Goal: Information Seeking & Learning: Compare options

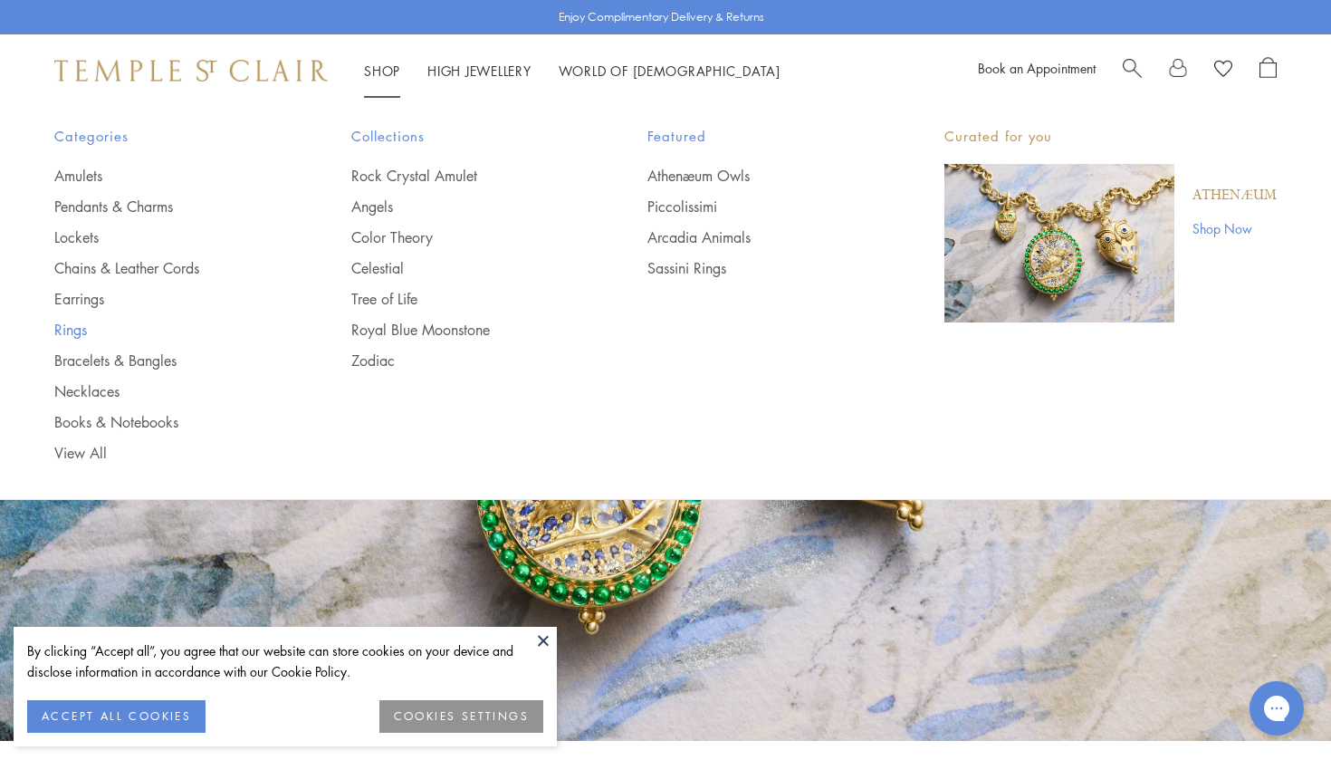
click at [73, 327] on link "Rings" at bounding box center [166, 330] width 225 height 20
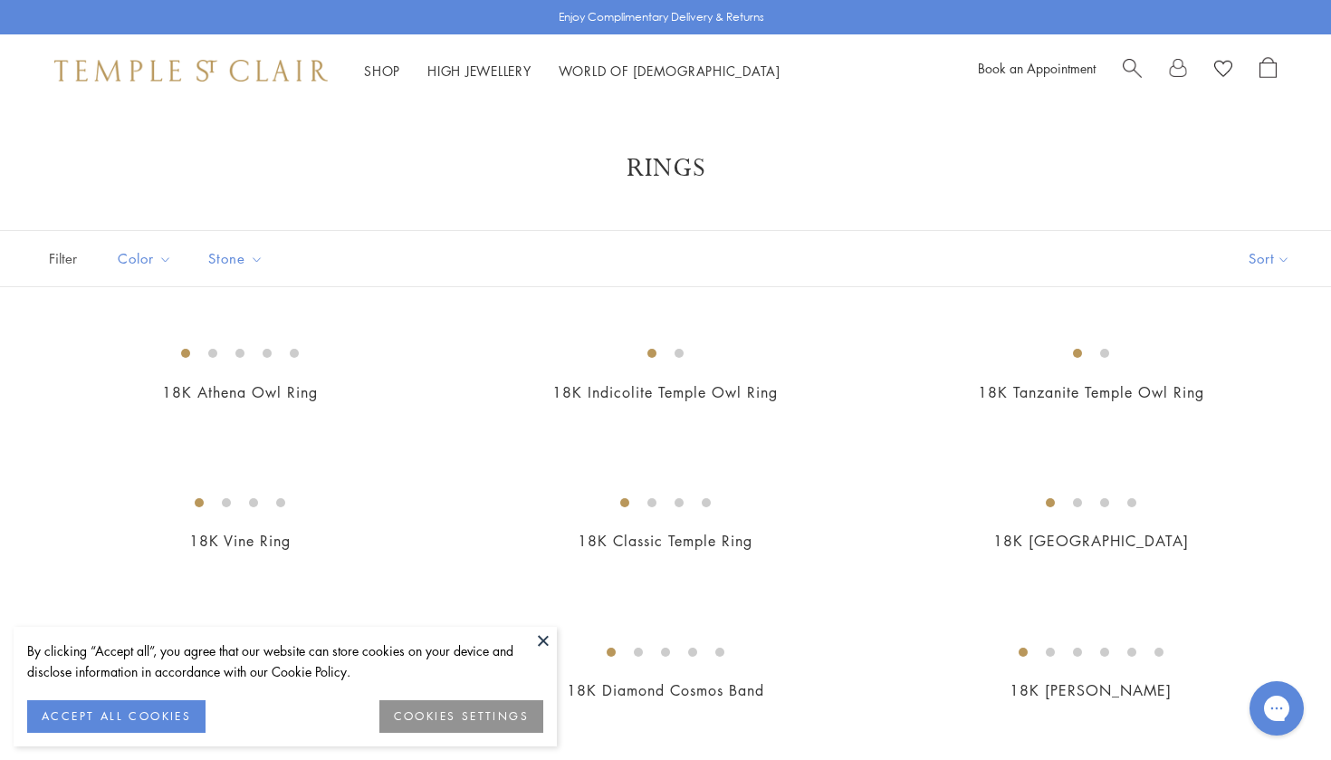
click at [537, 645] on button at bounding box center [543, 639] width 27 height 27
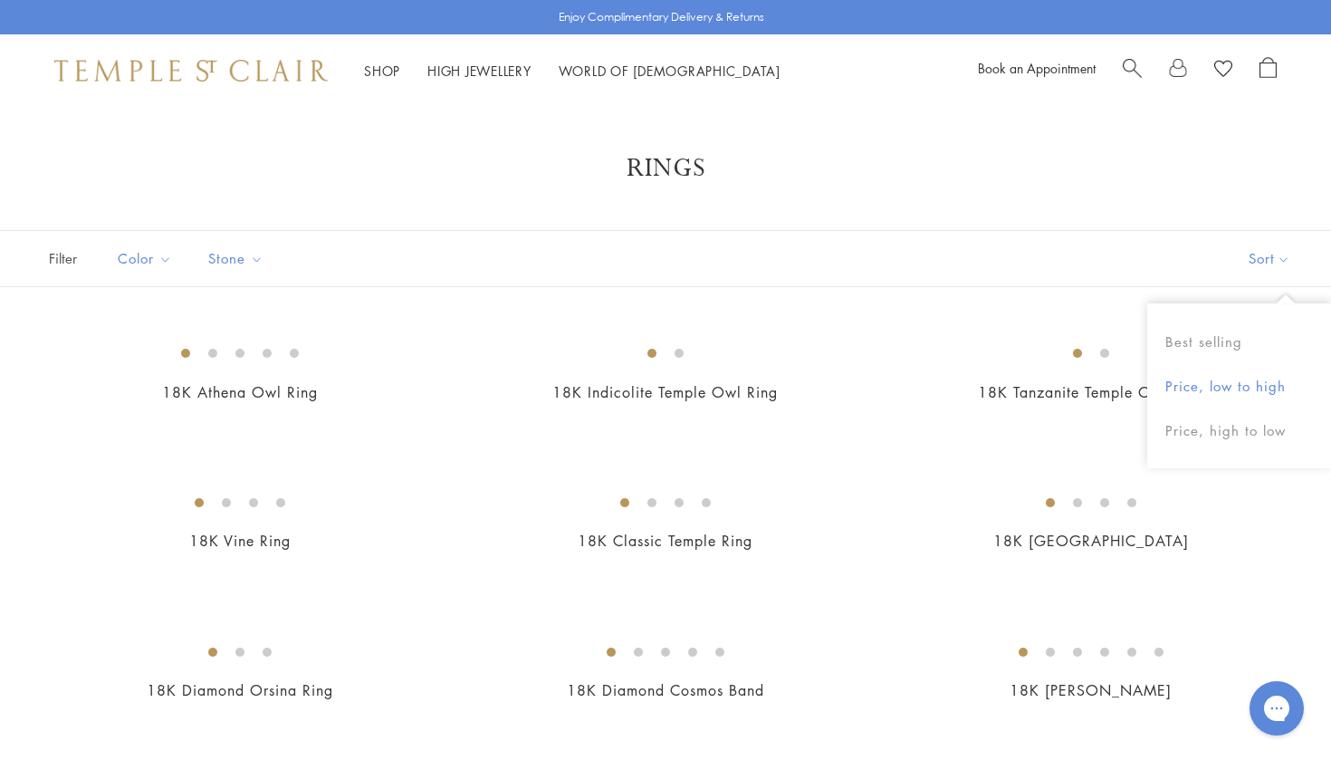
click at [1218, 390] on button "Price, low to high" at bounding box center [1239, 386] width 184 height 44
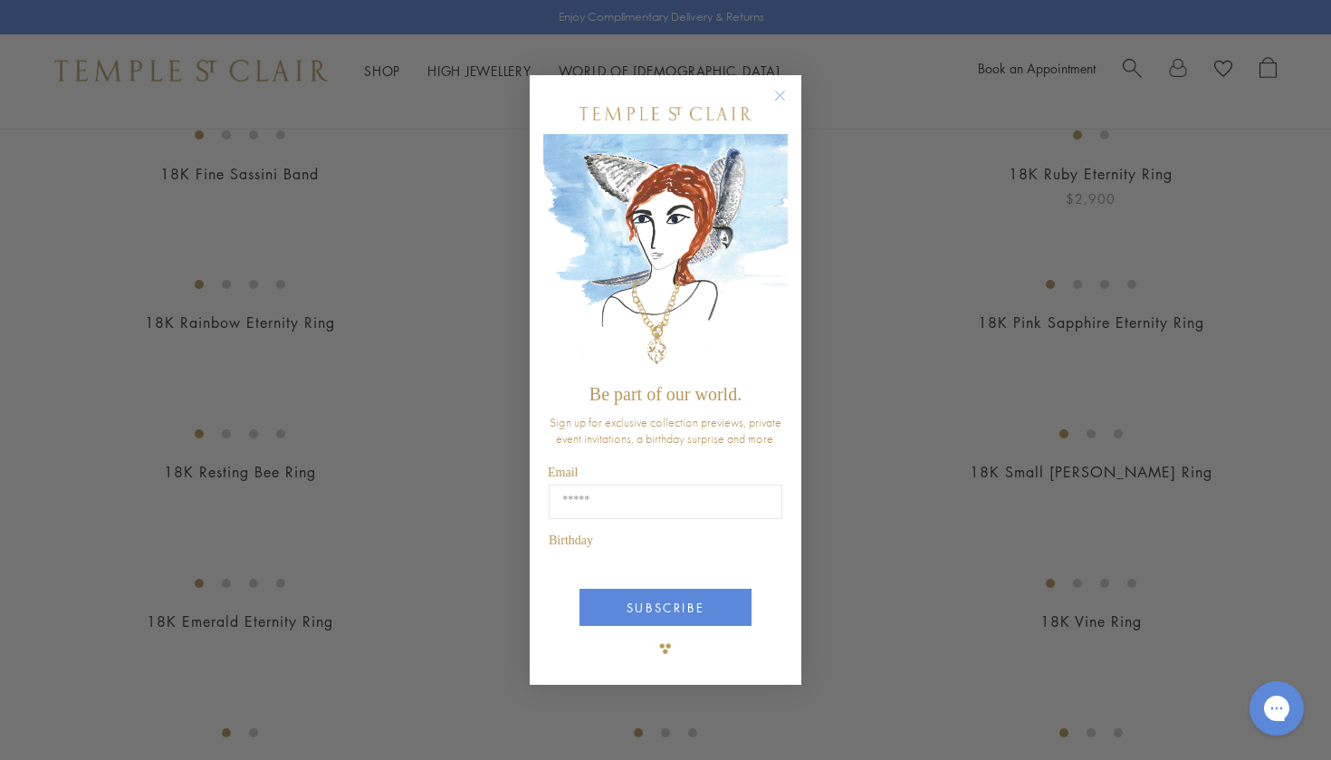
scroll to position [304, 0]
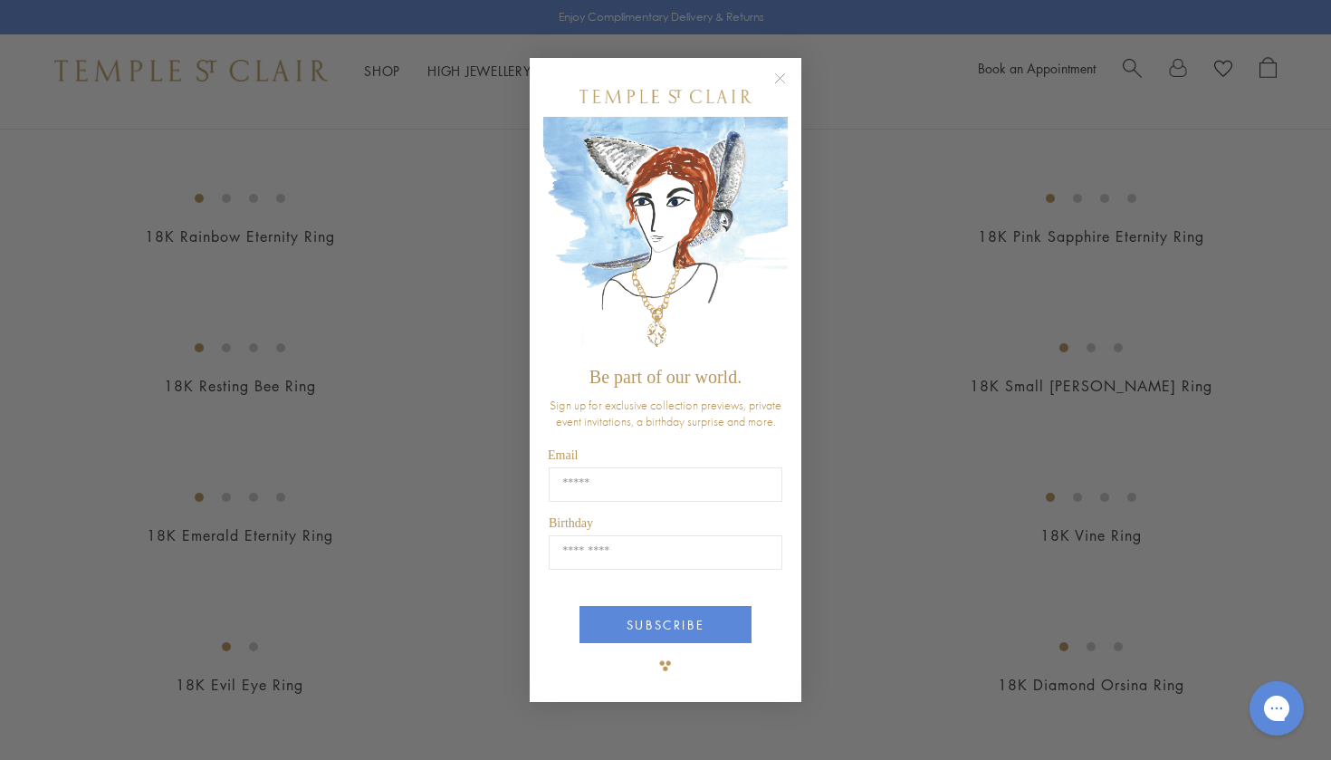
click at [781, 87] on circle "Close dialog" at bounding box center [780, 78] width 22 height 22
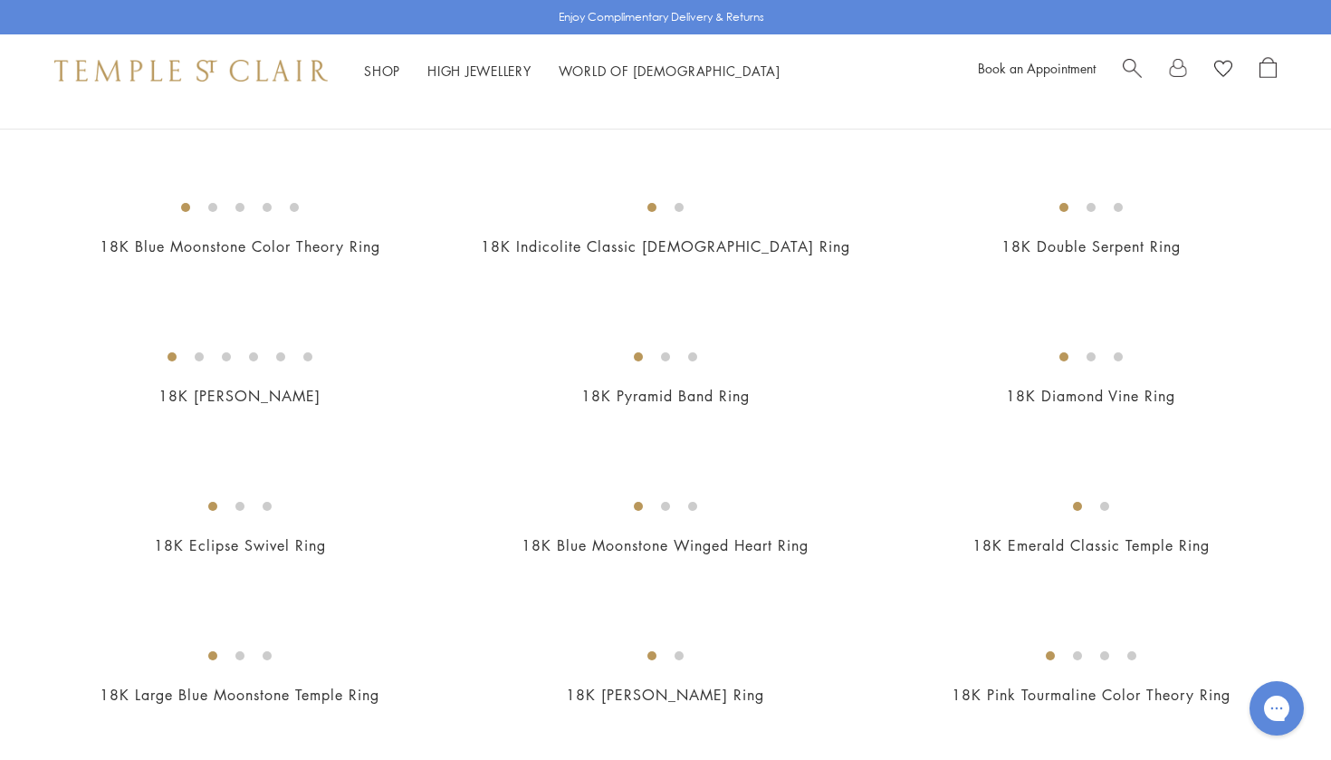
scroll to position [1716, 0]
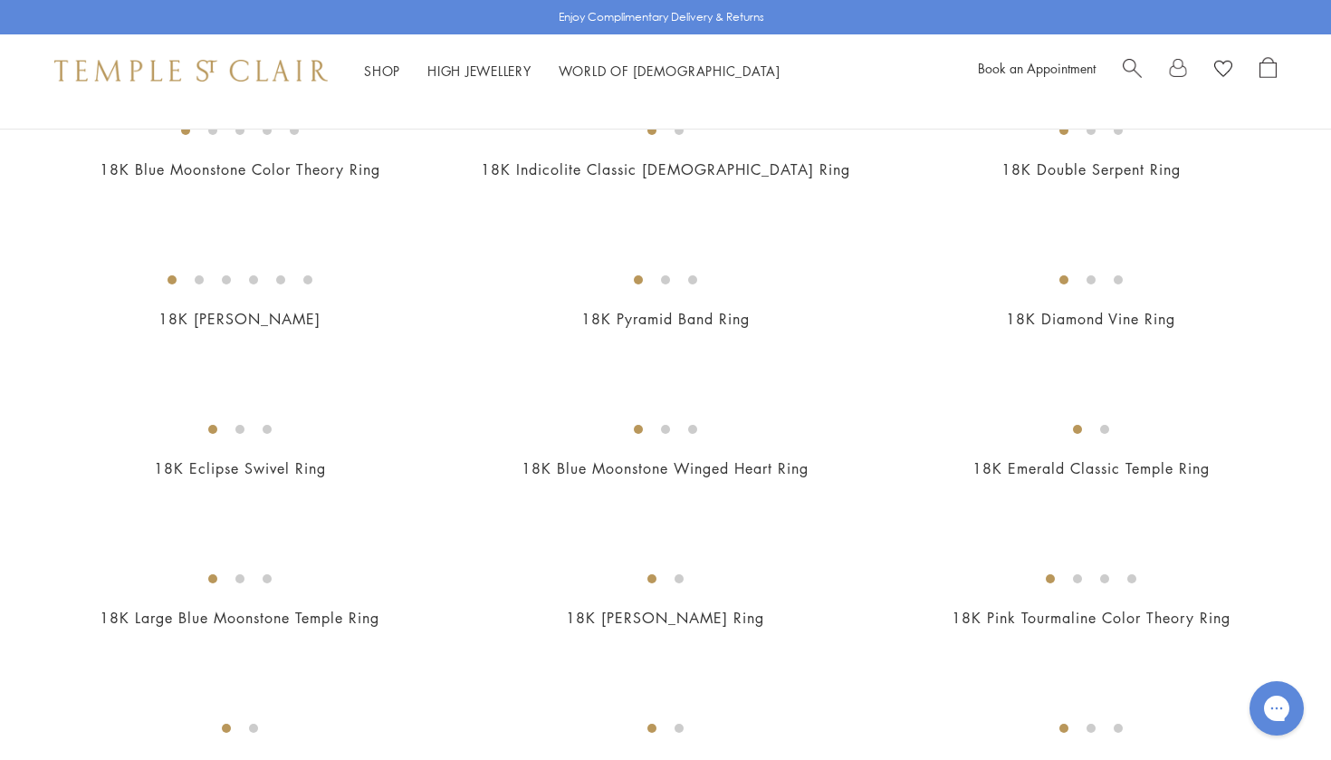
click at [0, 0] on img at bounding box center [0, 0] width 0 height 0
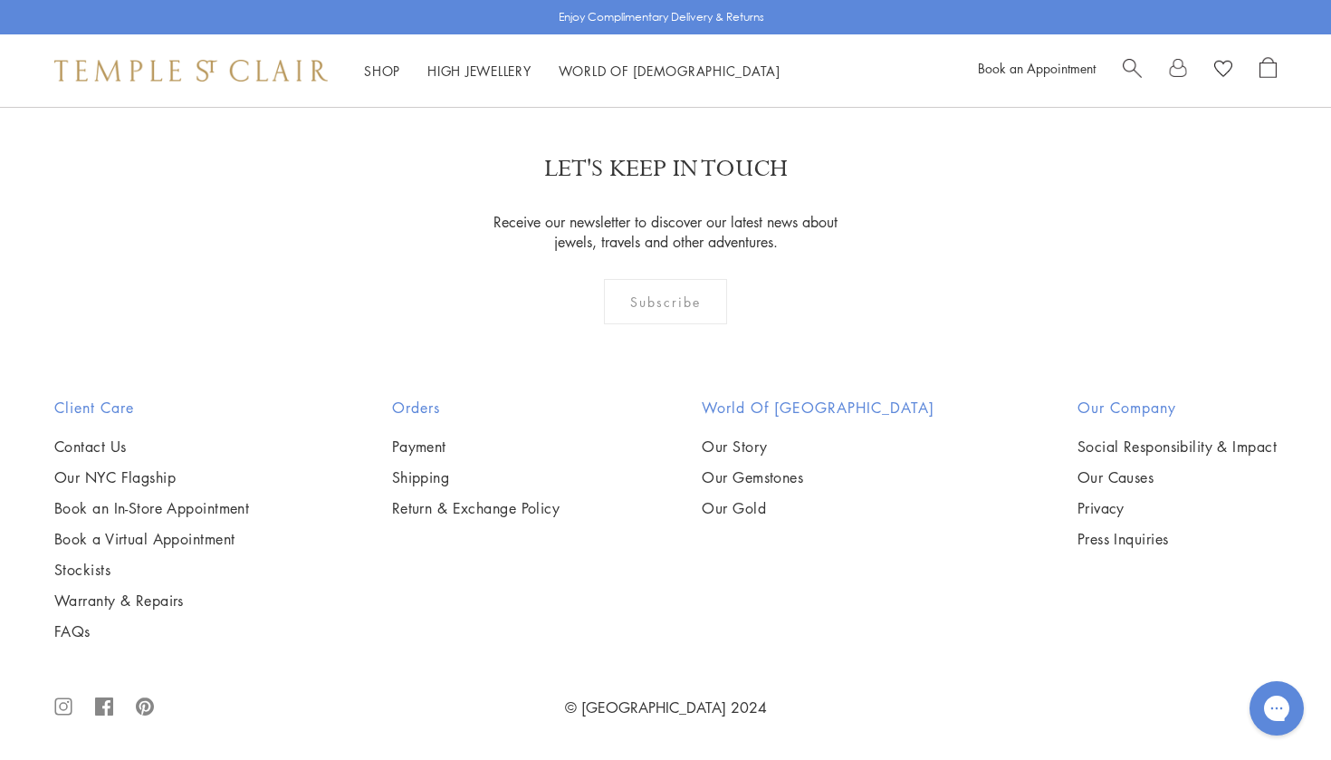
scroll to position [5292, 0]
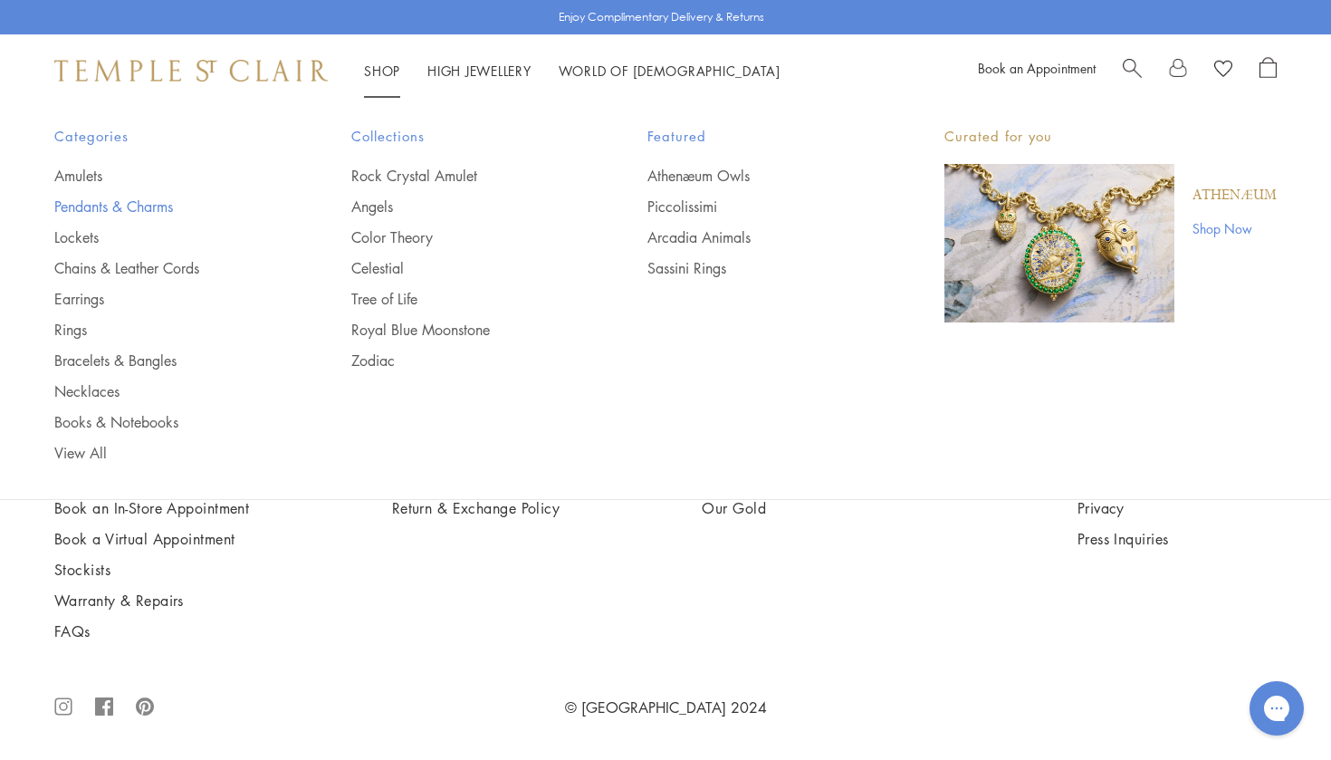
click at [95, 204] on link "Pendants & Charms" at bounding box center [166, 206] width 225 height 20
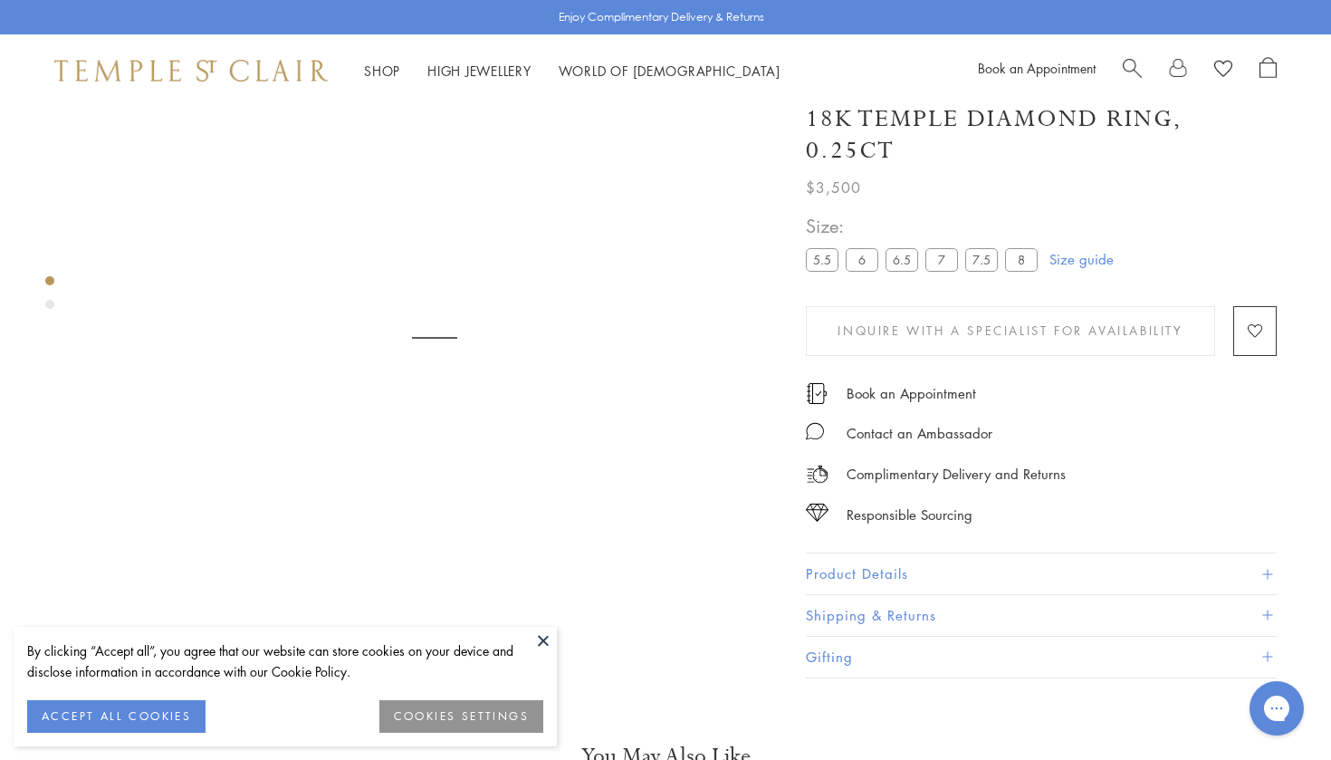
scroll to position [119, 0]
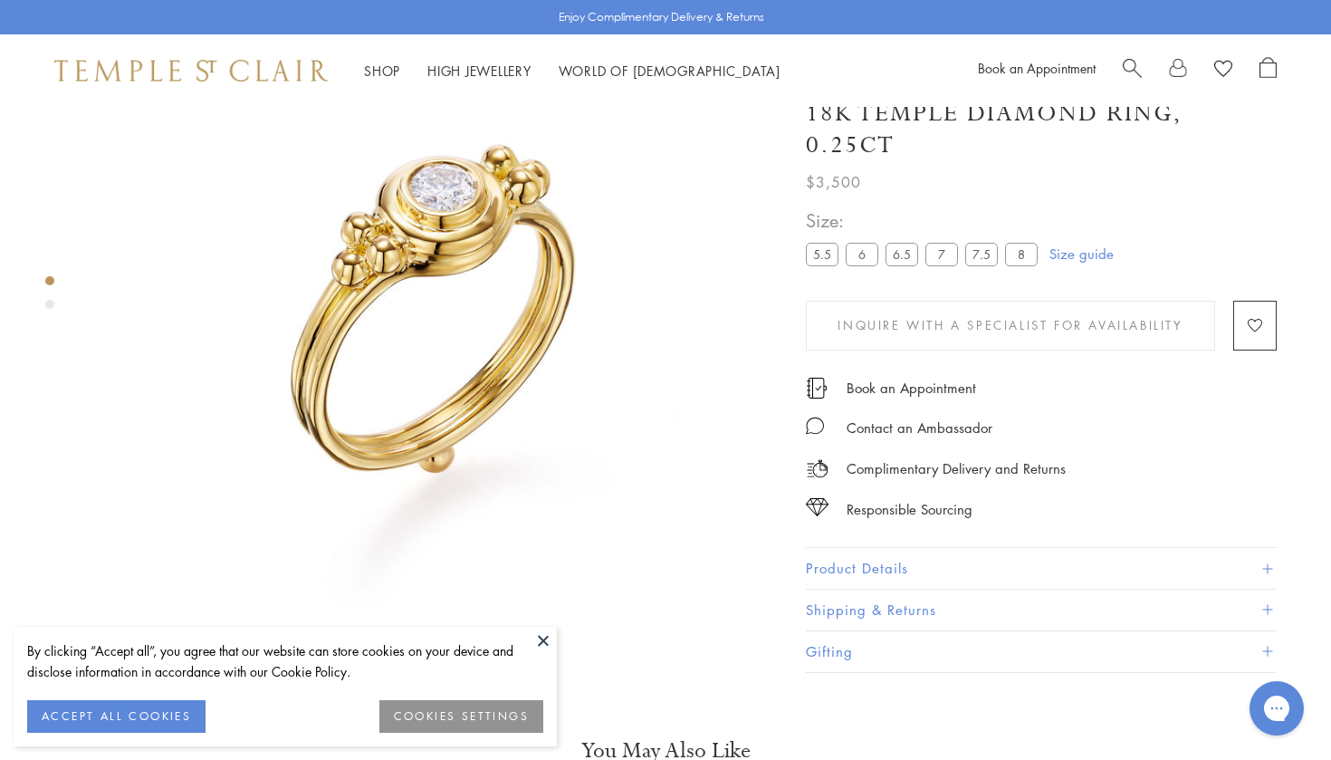
click at [525, 624] on img at bounding box center [435, 332] width 688 height 688
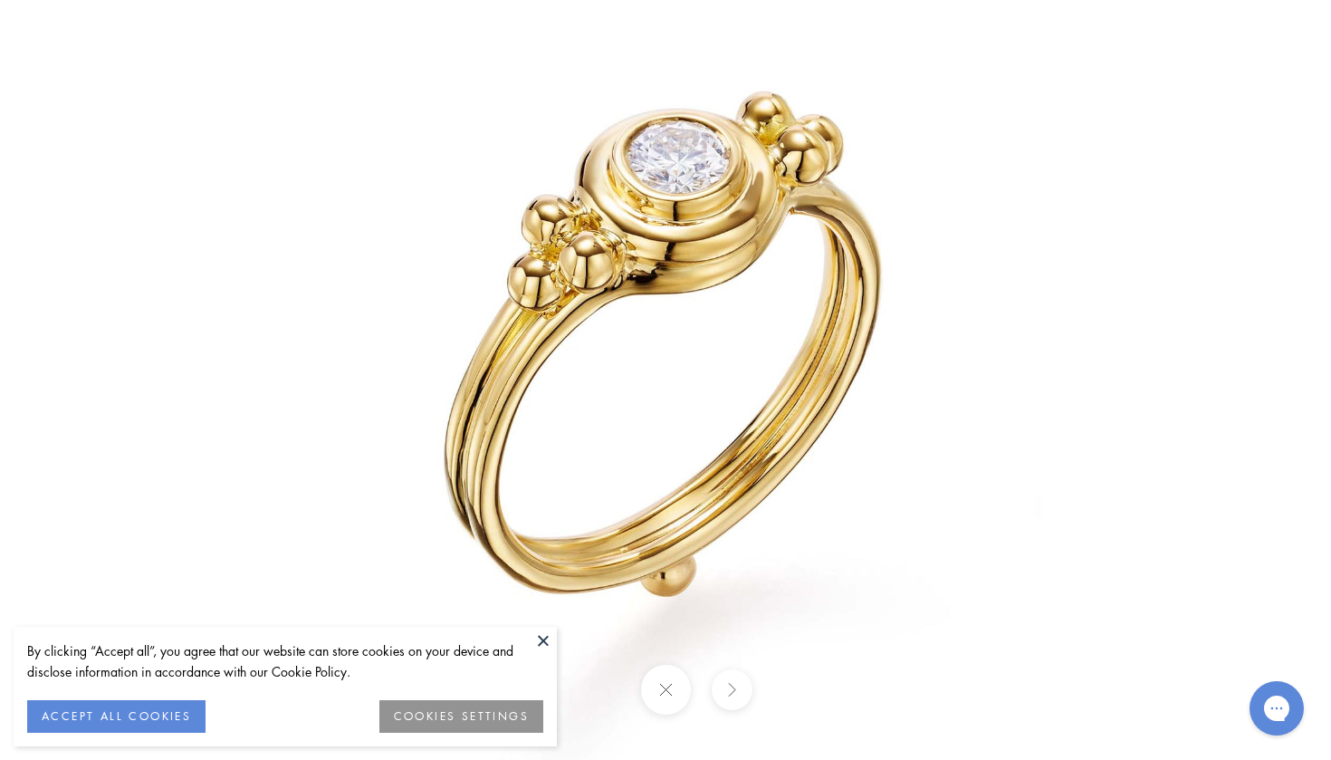
click at [553, 643] on button at bounding box center [543, 639] width 27 height 27
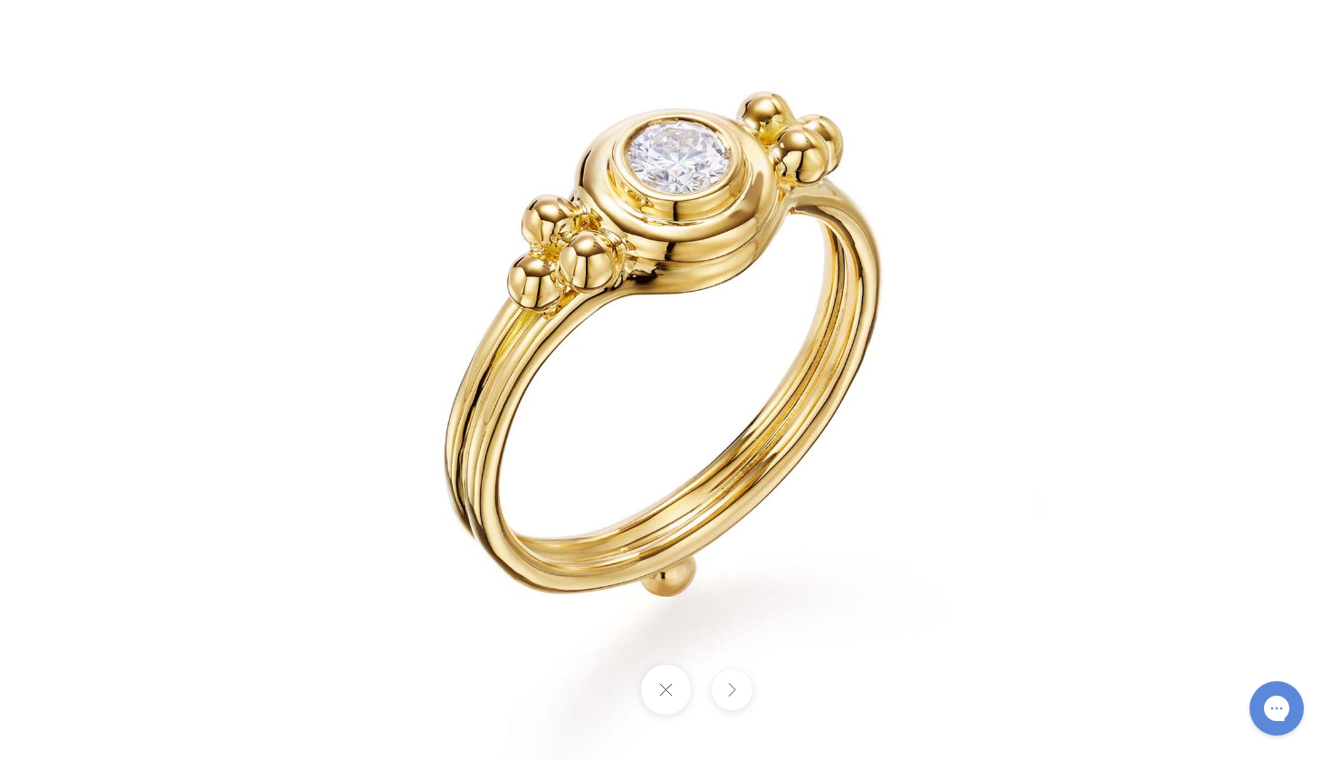
click at [751, 444] on img at bounding box center [665, 380] width 1059 height 1059
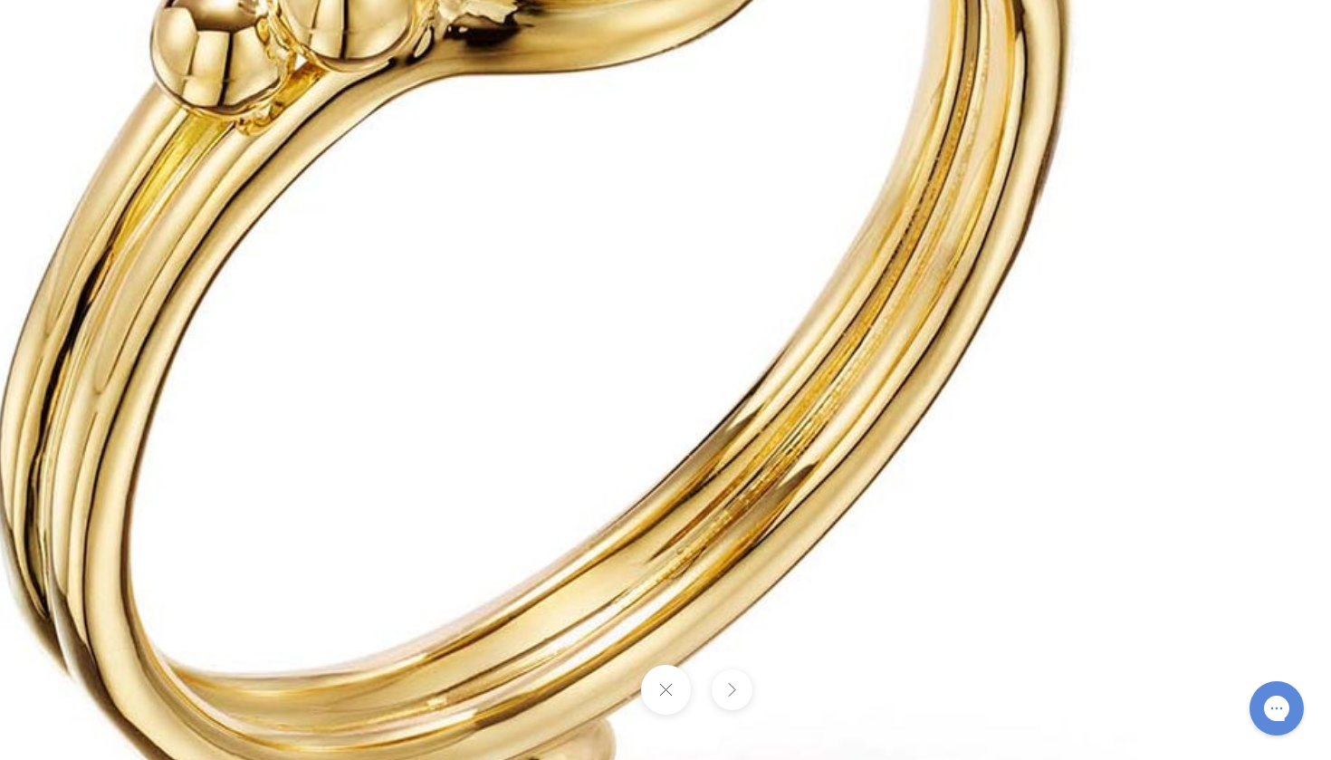
click at [666, 714] on button at bounding box center [665, 689] width 50 height 50
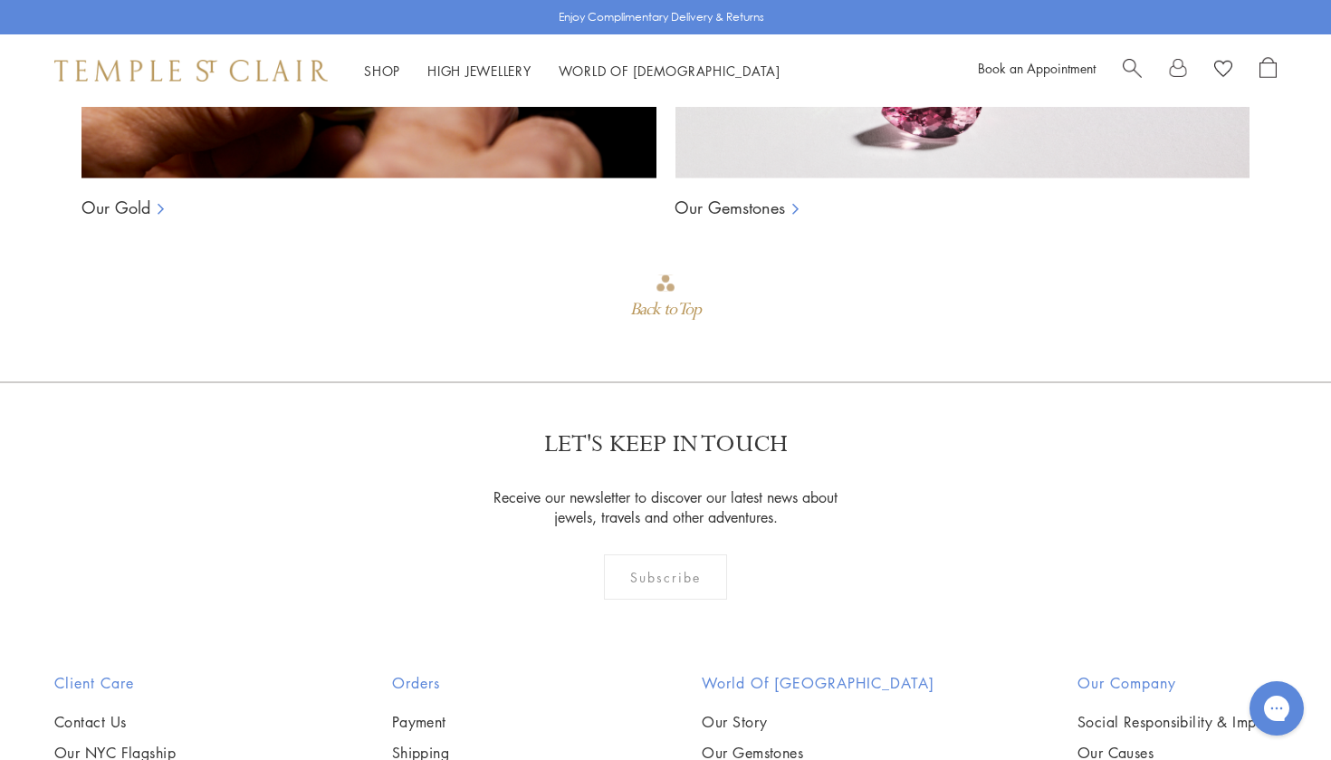
scroll to position [1570, 0]
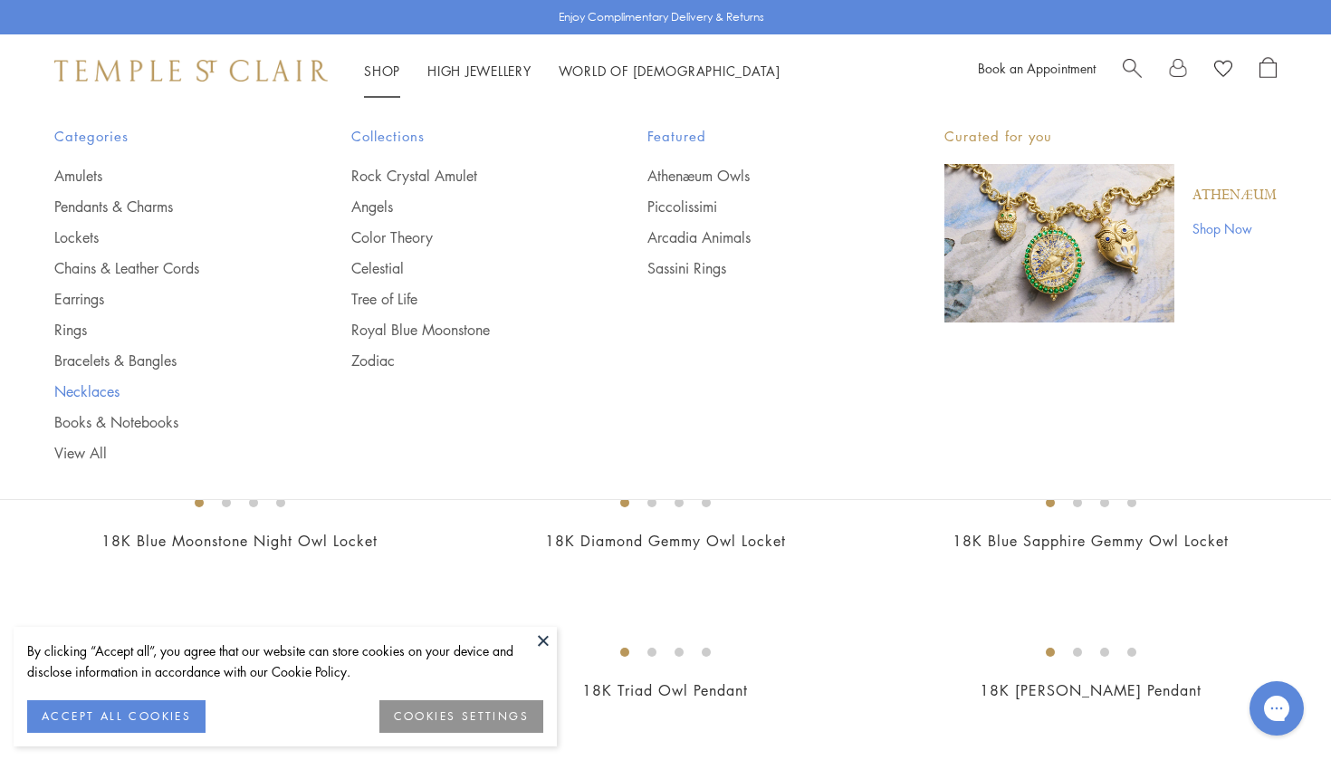
click at [84, 389] on link "Necklaces" at bounding box center [166, 391] width 225 height 20
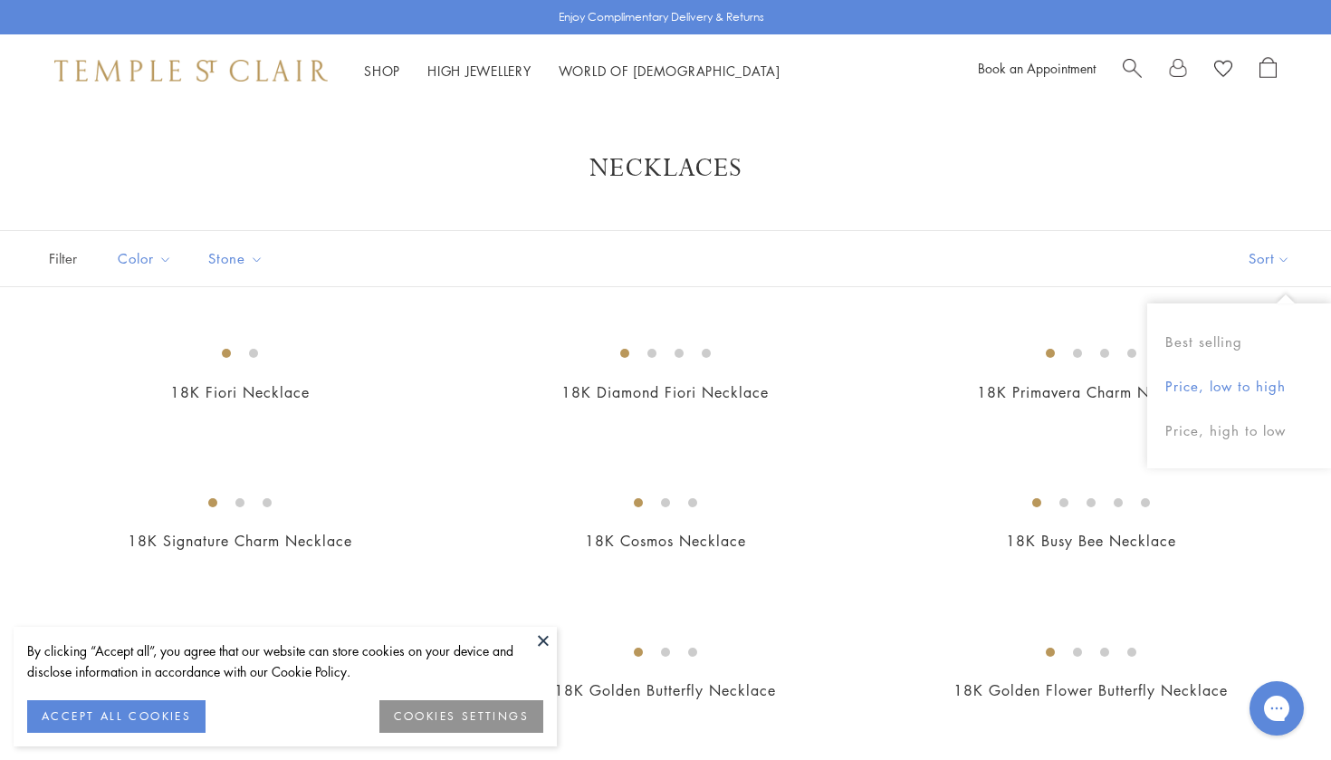
click at [1239, 382] on button "Price, low to high" at bounding box center [1239, 386] width 184 height 44
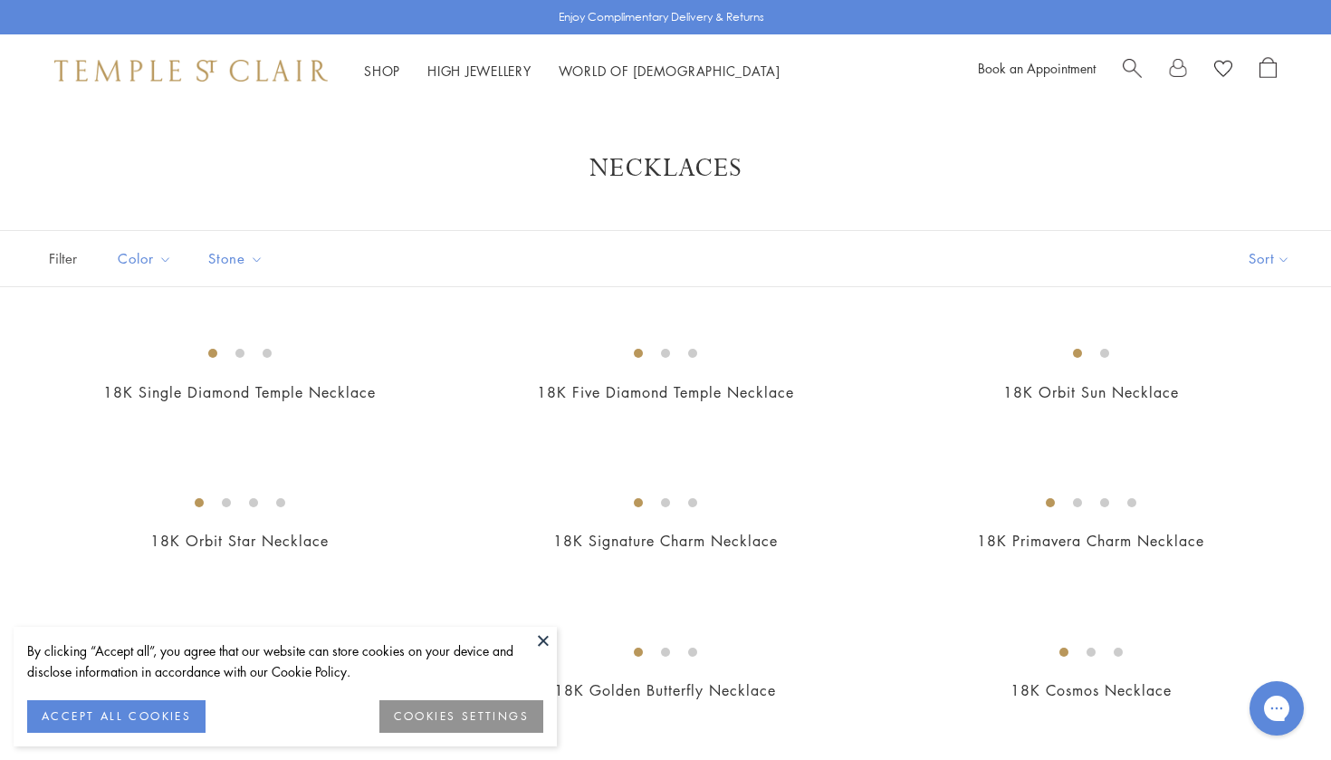
click at [547, 643] on button at bounding box center [543, 639] width 27 height 27
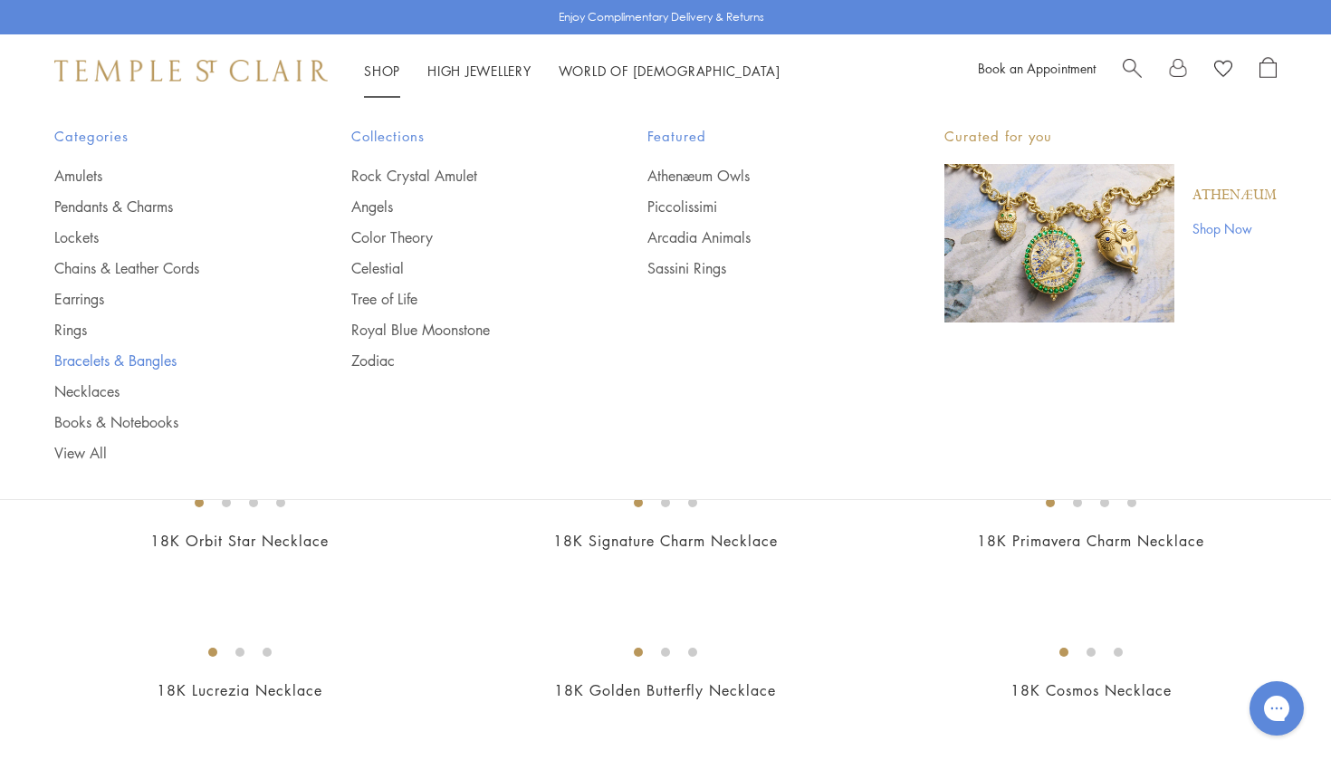
click at [95, 362] on link "Bracelets & Bangles" at bounding box center [166, 360] width 225 height 20
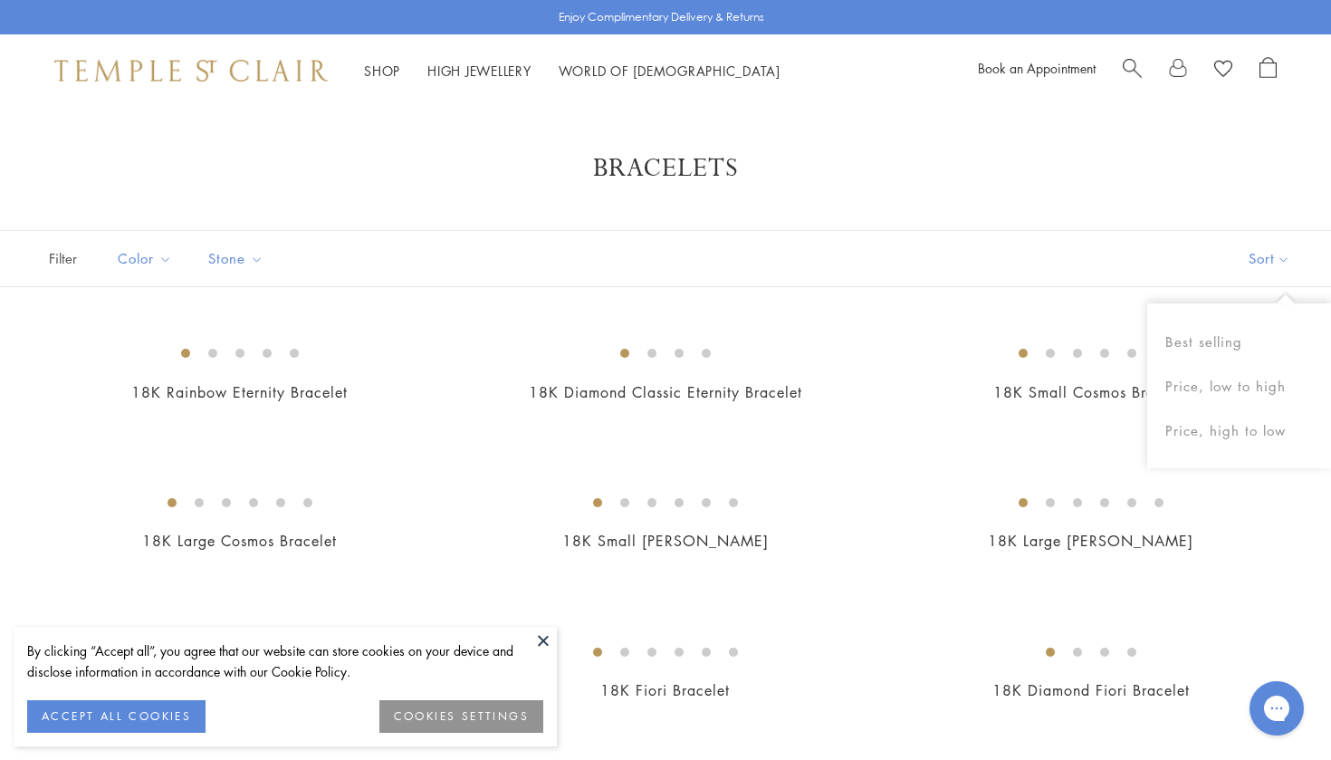
click at [1272, 254] on button "Sort" at bounding box center [1269, 258] width 123 height 55
click at [1230, 388] on button "Price, low to high" at bounding box center [1239, 386] width 184 height 44
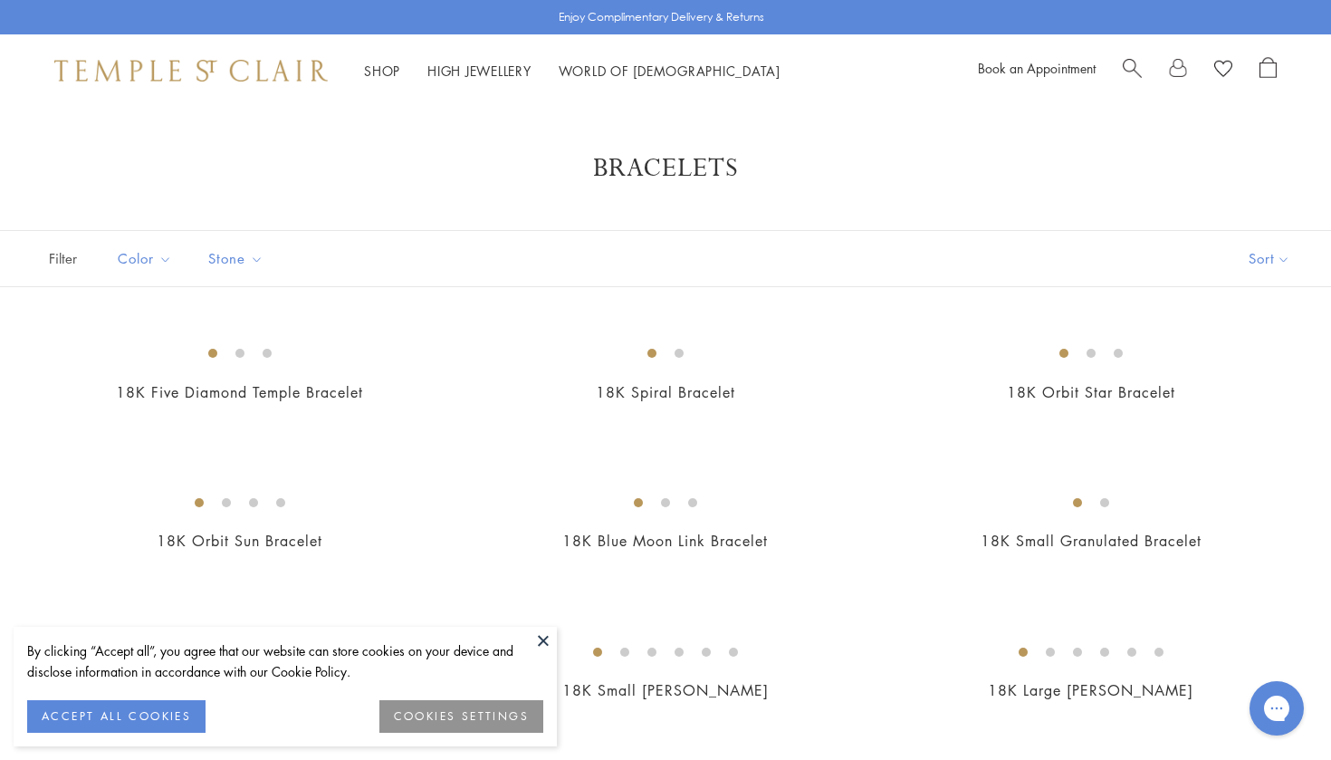
click at [541, 647] on button at bounding box center [543, 639] width 27 height 27
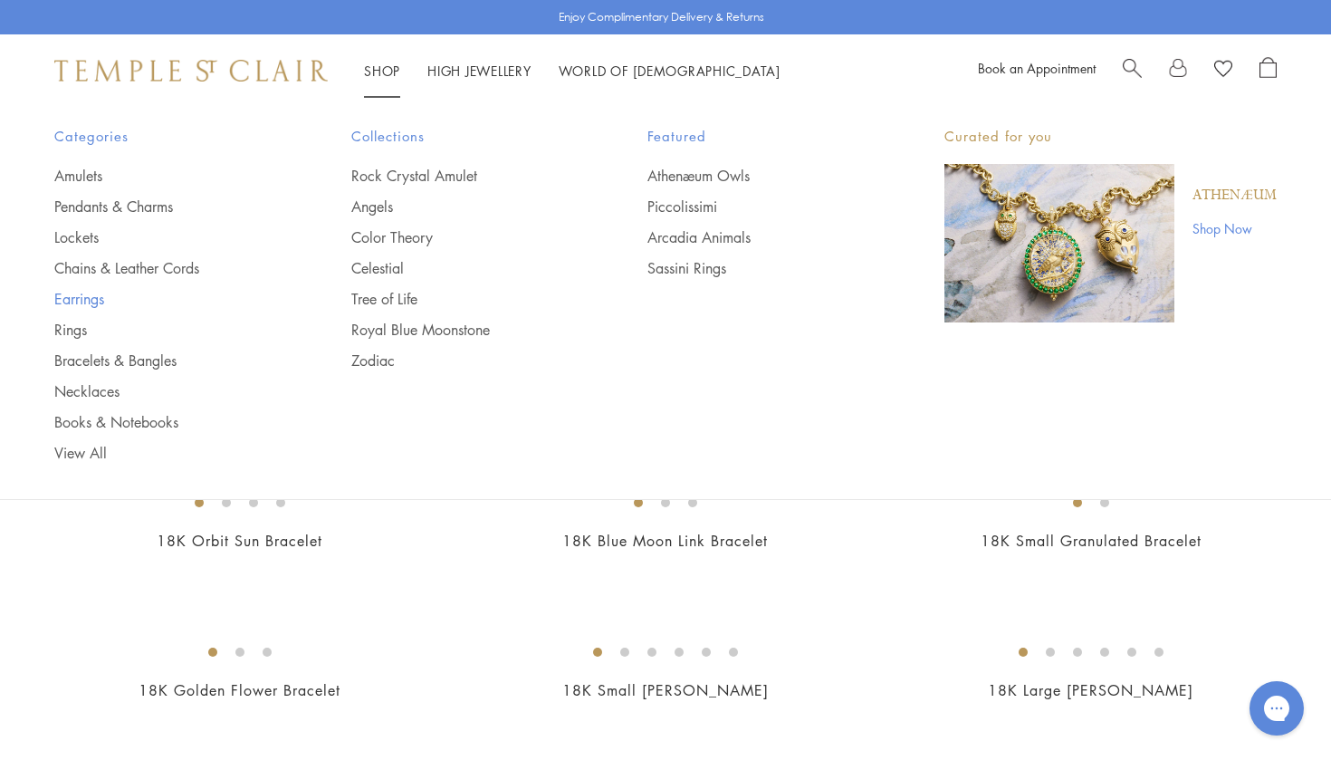
click at [82, 304] on link "Earrings" at bounding box center [166, 299] width 225 height 20
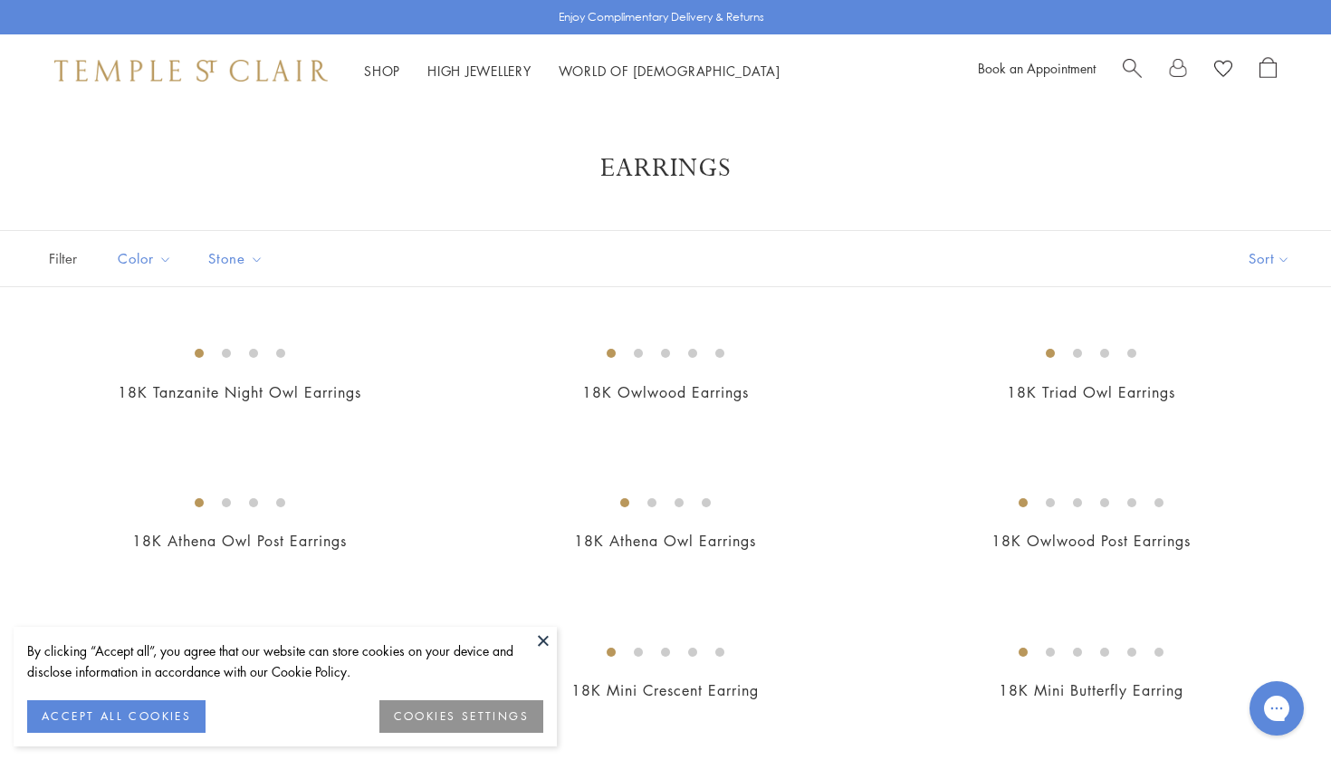
click at [540, 632] on button at bounding box center [543, 639] width 27 height 27
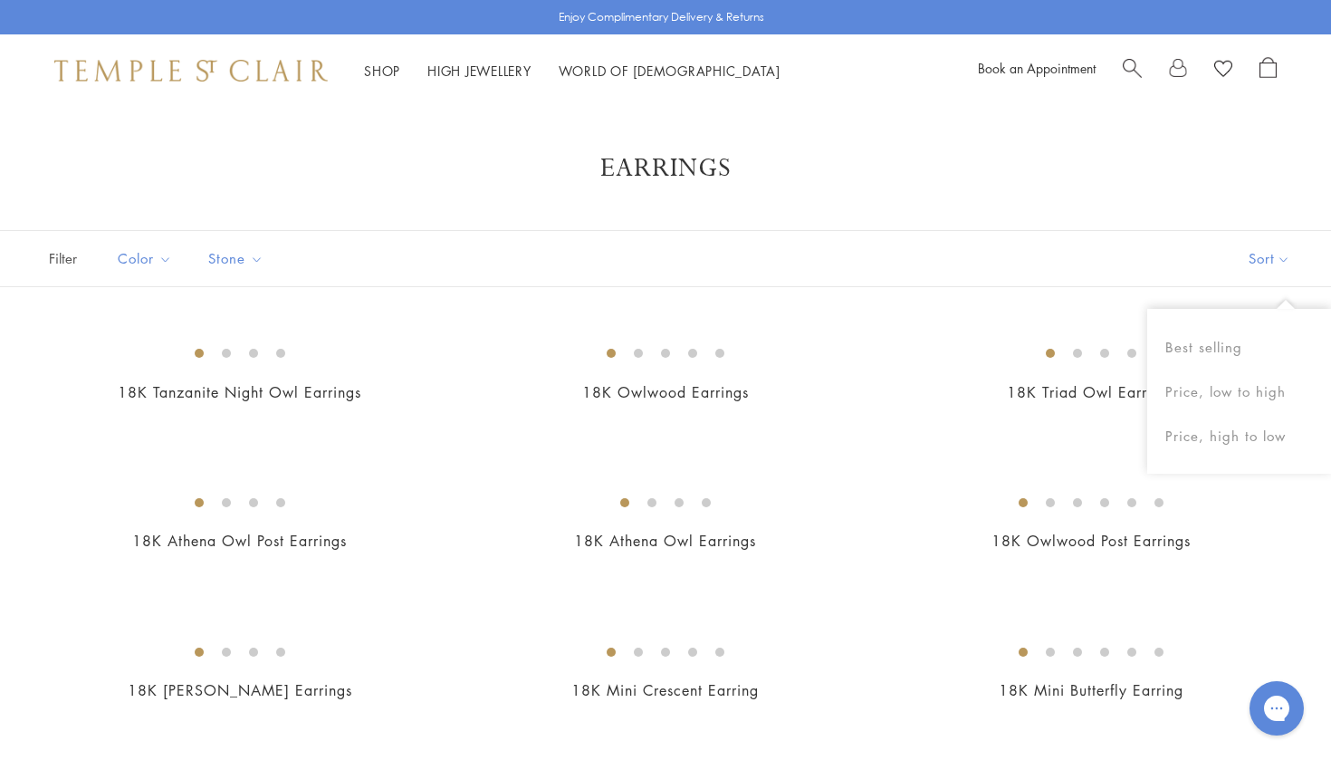
click at [1266, 253] on button "Sort" at bounding box center [1269, 258] width 123 height 55
click at [1260, 379] on button "Price, low to high" at bounding box center [1239, 386] width 184 height 44
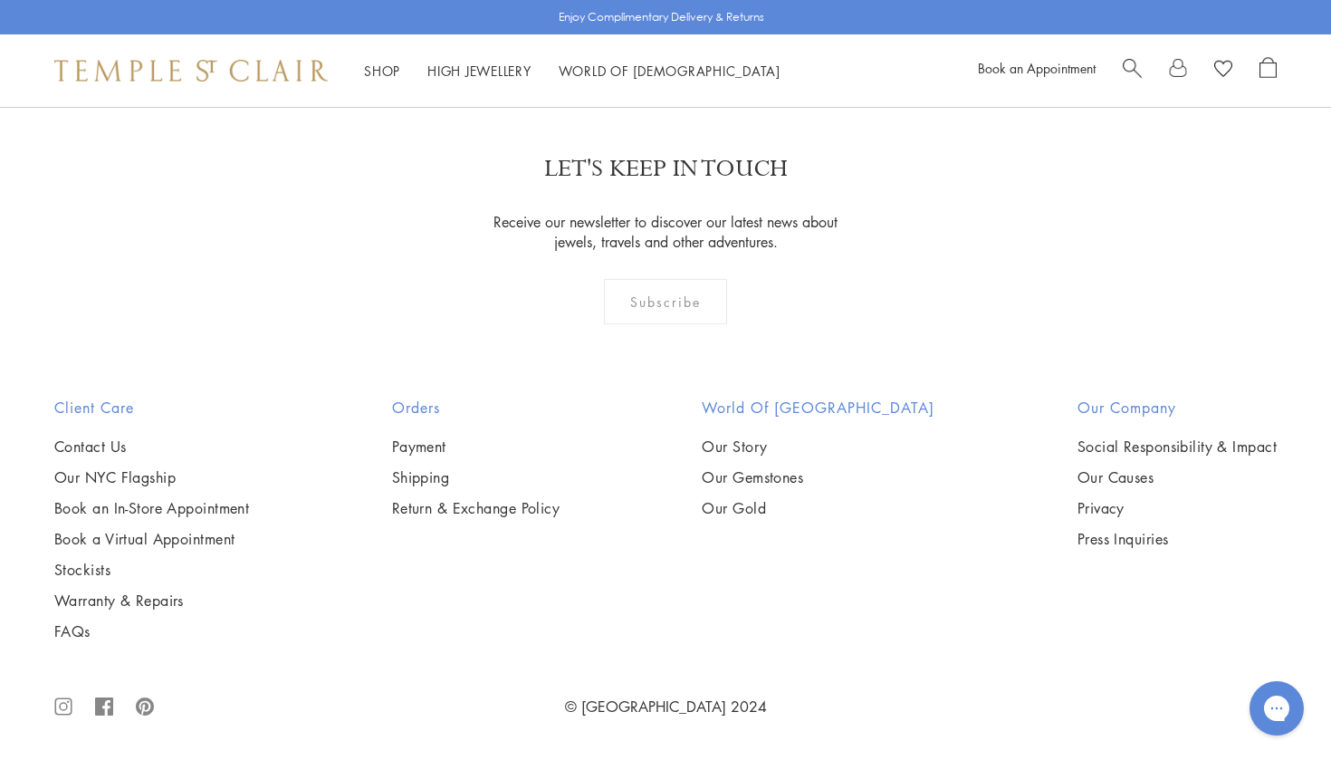
scroll to position [6637, 0]
